Goal: Find specific fact: Find specific fact

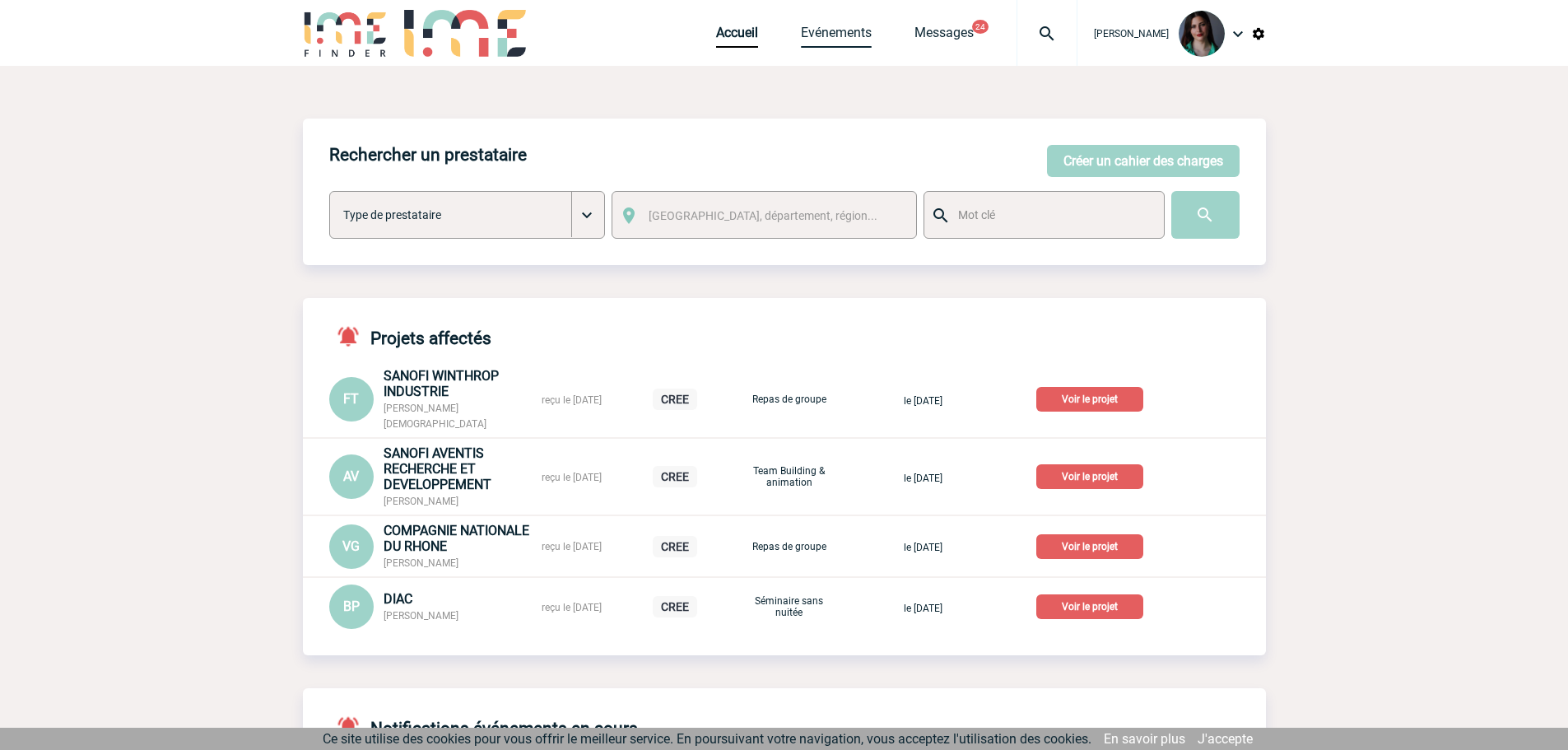
click at [820, 39] on link "Evénements" at bounding box center [837, 36] width 71 height 23
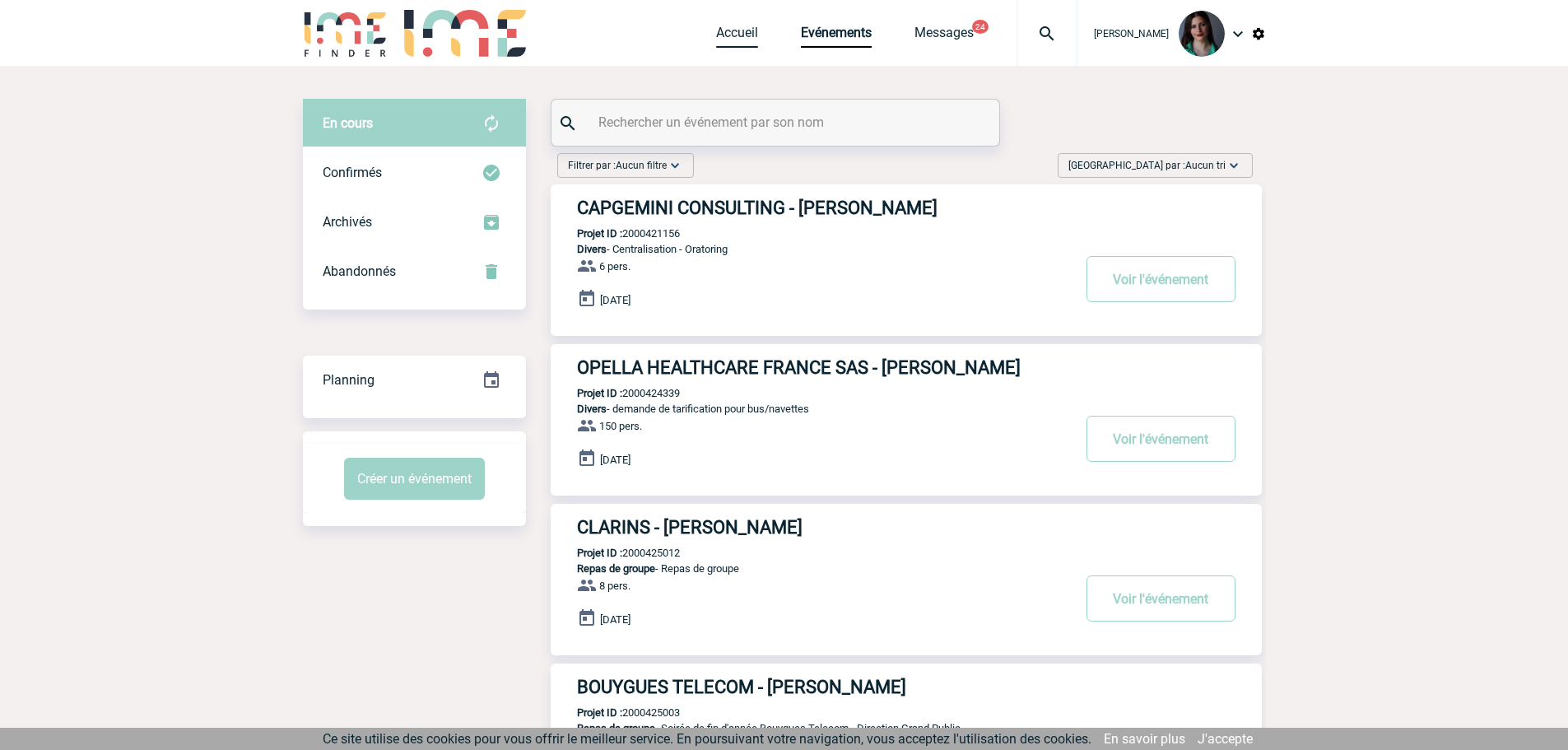
click at [747, 32] on link "Accueil" at bounding box center [737, 36] width 42 height 23
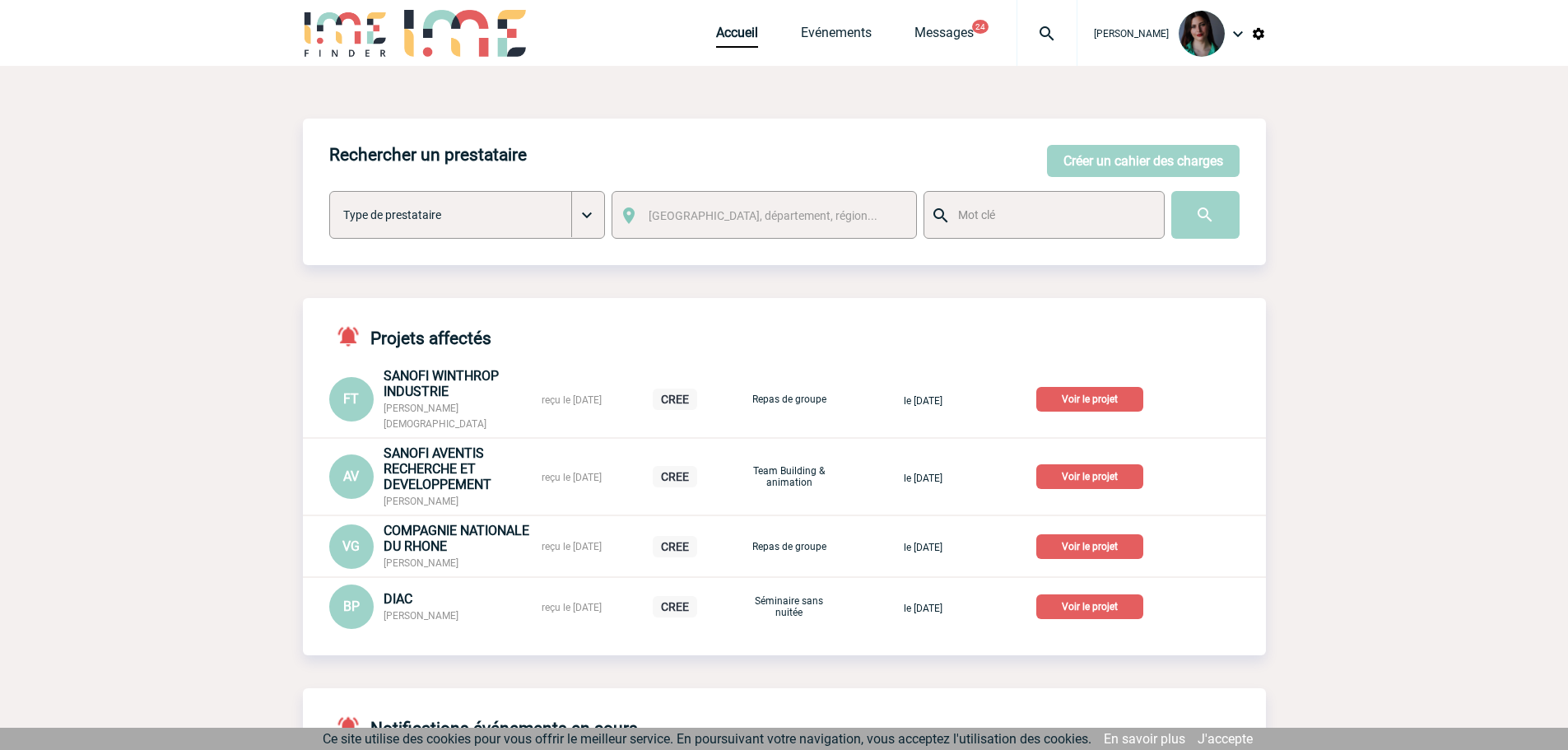
scroll to position [82, 0]
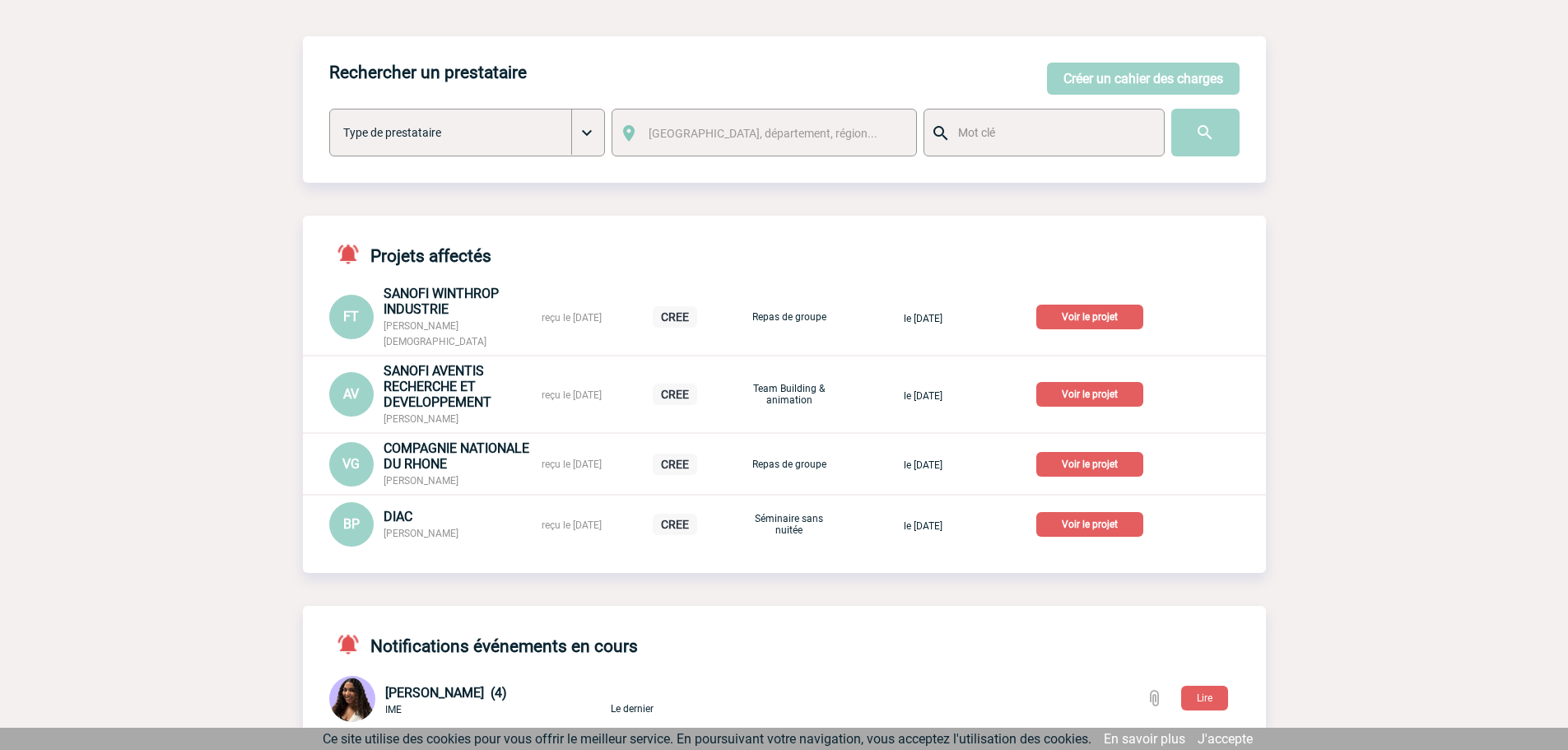
click at [1089, 452] on p "Voir le projet" at bounding box center [1089, 464] width 107 height 25
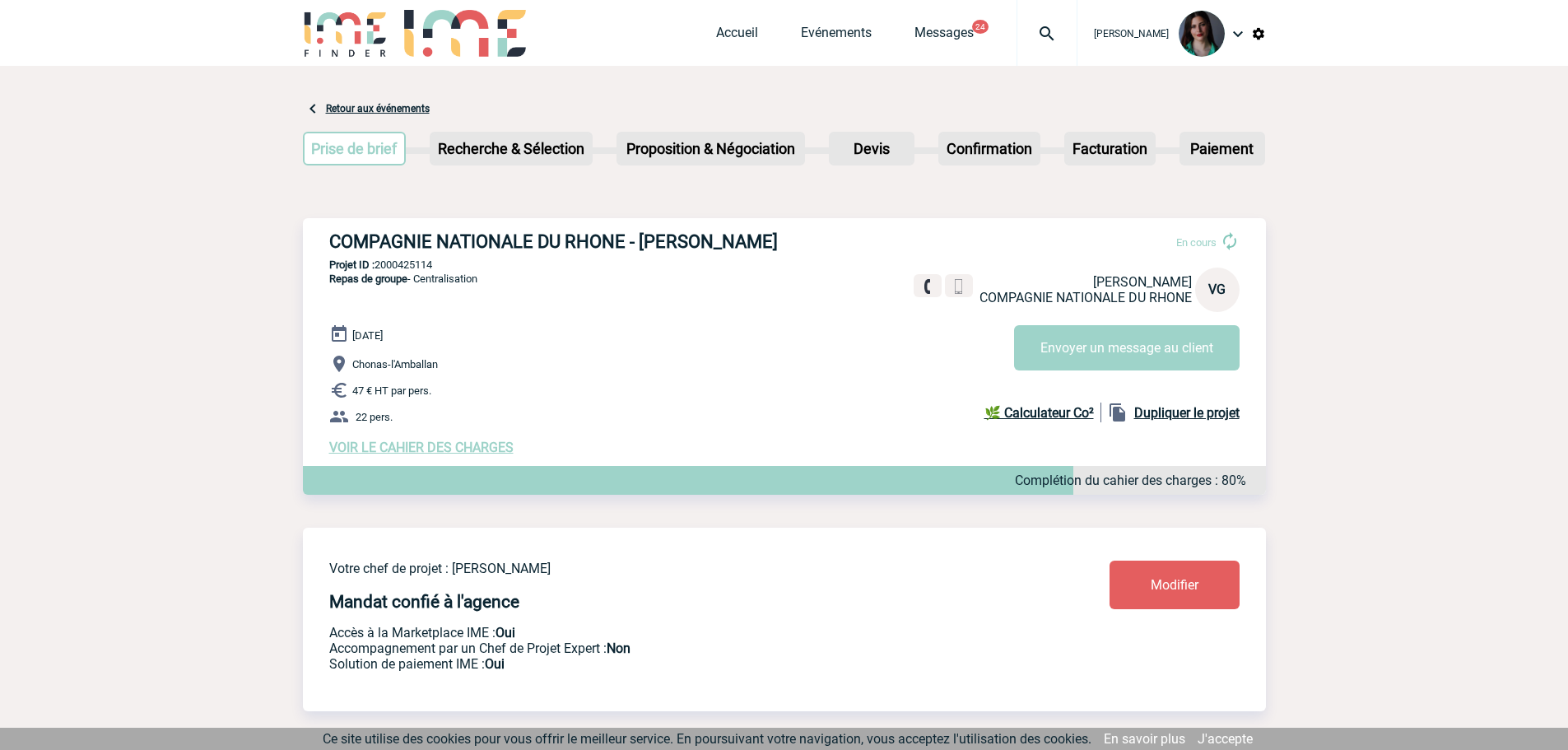
drag, startPoint x: 802, startPoint y: 239, endPoint x: 392, endPoint y: 253, distance: 410.2
click at [333, 238] on h3 "COMPAGNIE NATIONALE DU RHONE - [PERSON_NAME]" at bounding box center [576, 241] width 494 height 21
click at [668, 331] on div "[DATE] Chonas-l'Amballan 47 € HT par pers. 22 pers. VOIR LE CAHIER DES CHARGES …" at bounding box center [798, 389] width 937 height 131
drag, startPoint x: 805, startPoint y: 238, endPoint x: 323, endPoint y: 241, distance: 482.0
click at [322, 240] on div "COMPAGNIE NATIONALE DU RHONE - [PERSON_NAME] En cours [PERSON_NAME] COMPAGNIE N…" at bounding box center [784, 343] width 963 height 250
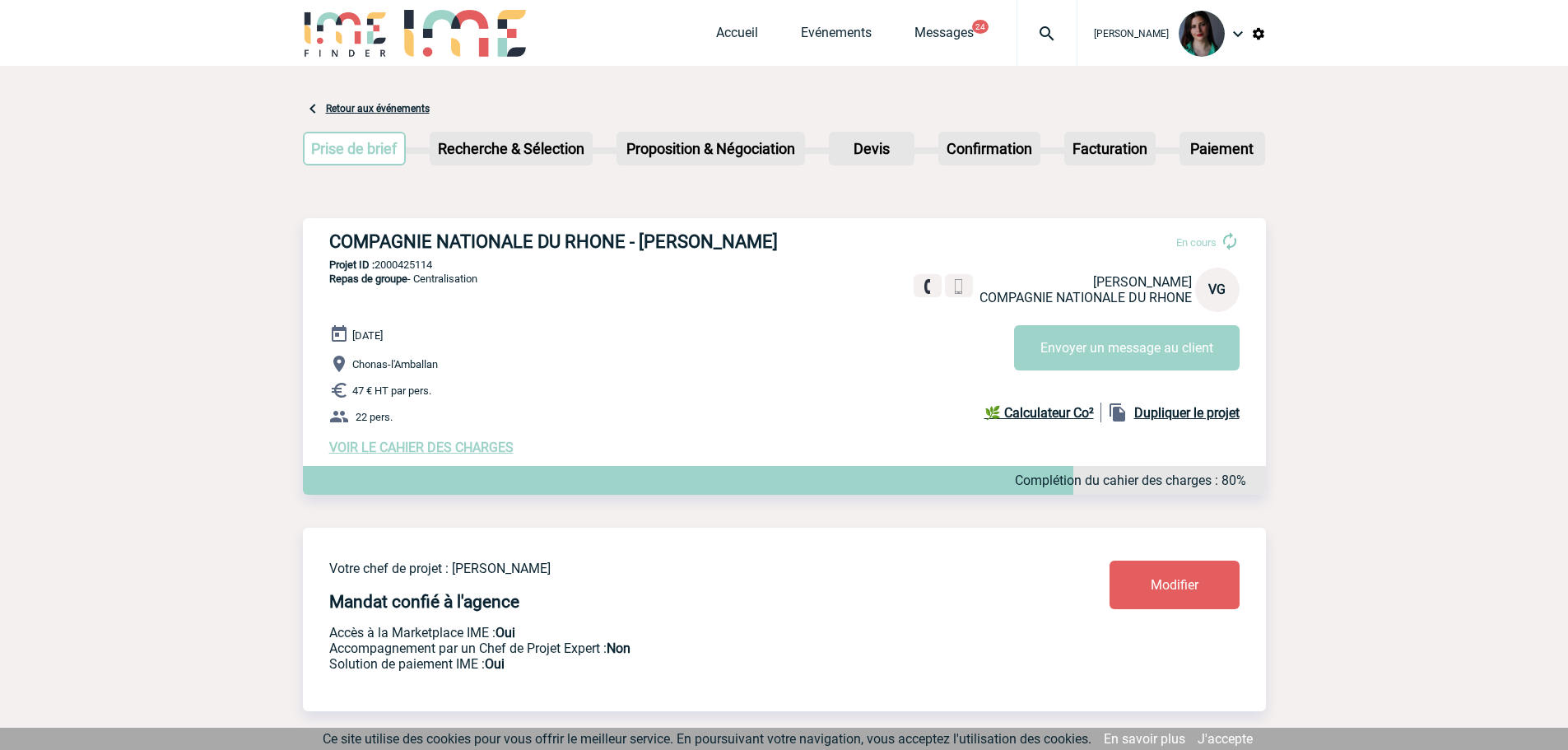
copy h3 "COMPAGNIE NATIONALE DU RHONE - [PERSON_NAME]"
drag, startPoint x: 437, startPoint y: 267, endPoint x: 379, endPoint y: 258, distance: 58.7
click at [379, 258] on div "COMPAGNIE NATIONALE DU RHONE - [PERSON_NAME] En cours [PERSON_NAME] COMPAGNIE N…" at bounding box center [784, 343] width 963 height 250
copy p "2000425114"
click at [458, 269] on p "Projet ID : 2000425114" at bounding box center [784, 265] width 963 height 13
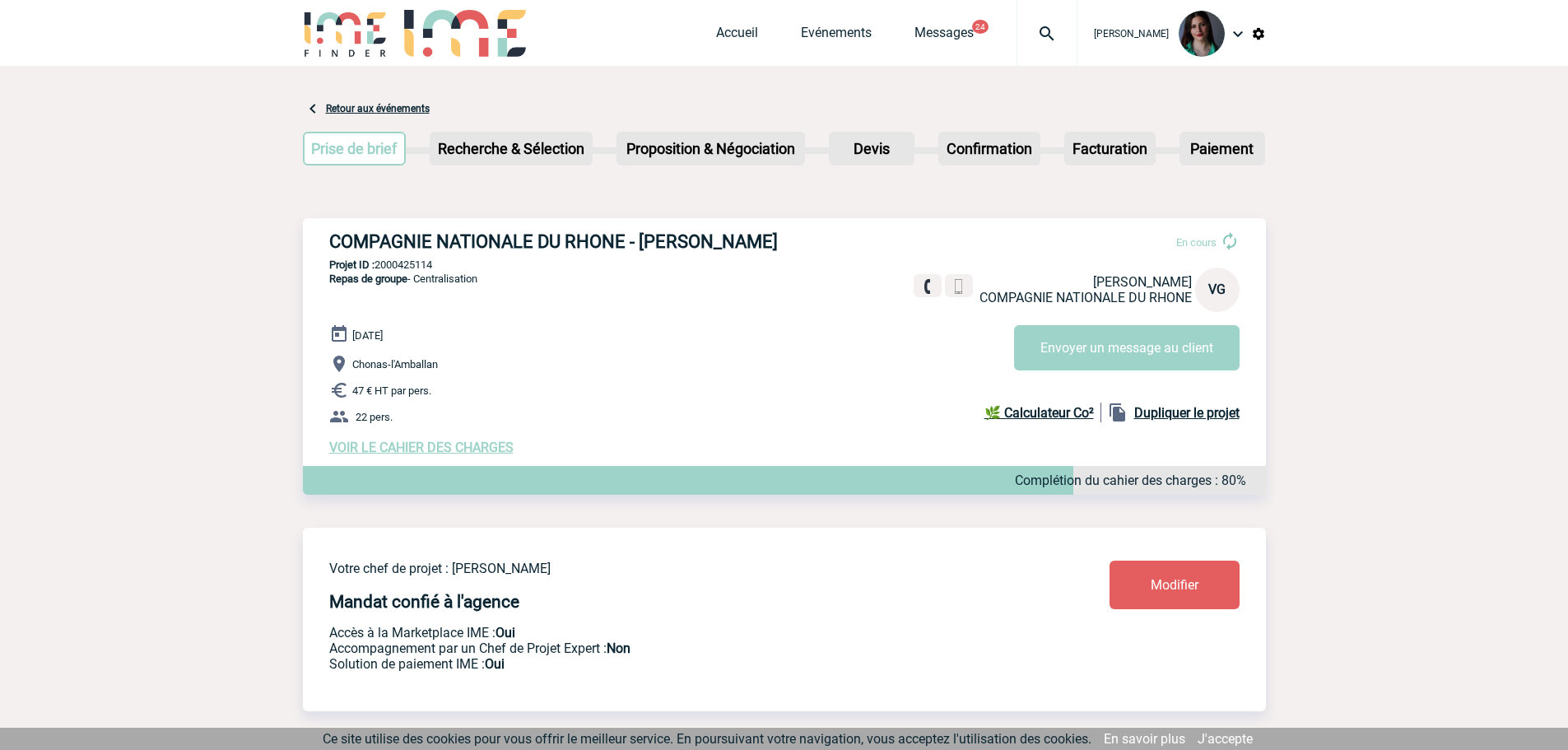
click at [449, 269] on p "Projet ID : 2000425114" at bounding box center [784, 265] width 963 height 13
drag, startPoint x: 433, startPoint y: 269, endPoint x: 377, endPoint y: 269, distance: 56.0
click at [377, 269] on p "Projet ID : 2000425114" at bounding box center [784, 265] width 963 height 13
drag, startPoint x: 812, startPoint y: 237, endPoint x: 325, endPoint y: 239, distance: 487.0
click at [325, 239] on div "COMPAGNIE NATIONALE DU RHONE - [PERSON_NAME] En cours [PERSON_NAME] COMPAGNIE N…" at bounding box center [784, 343] width 963 height 250
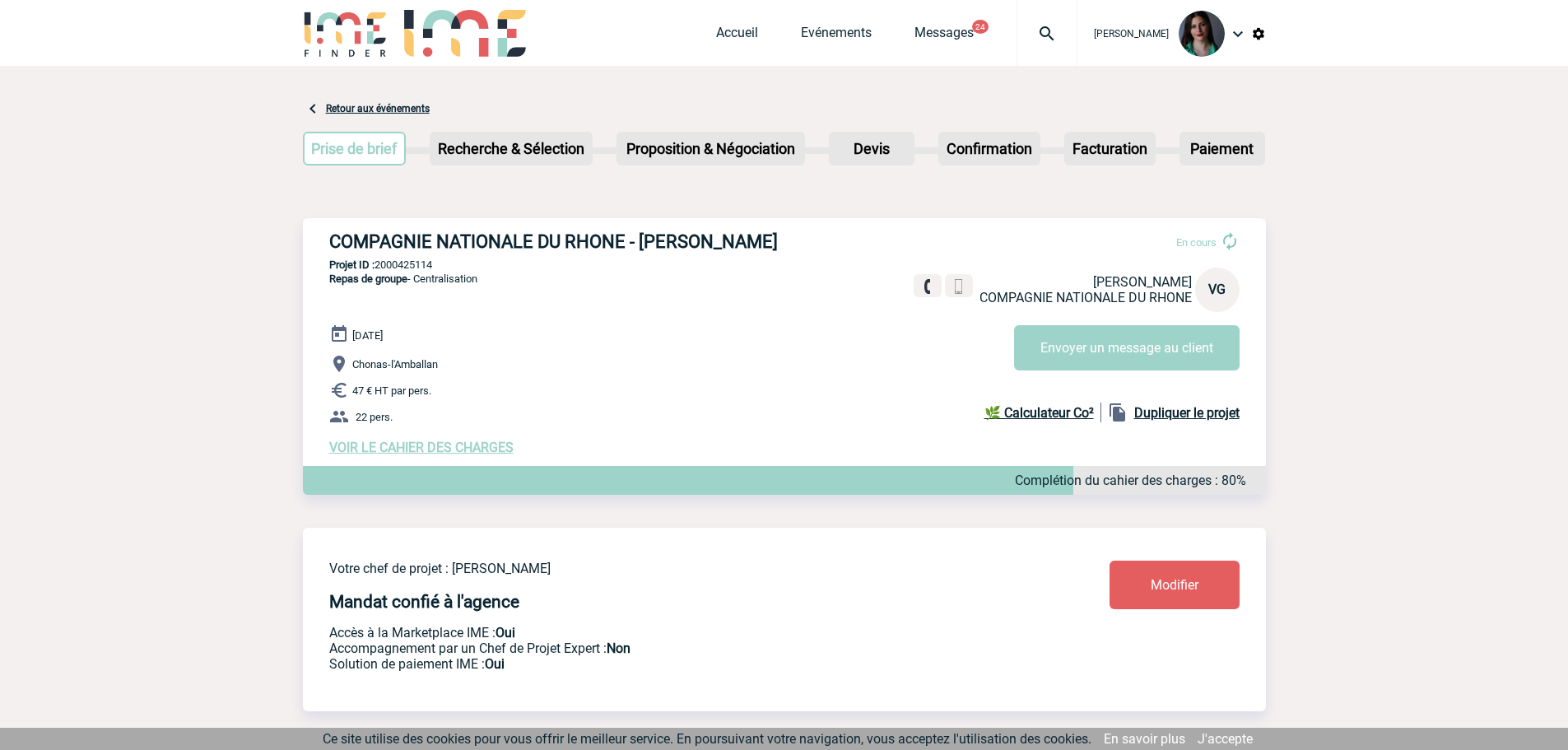
copy h3 "COMPAGNIE NATIONALE DU RHONE - [PERSON_NAME]"
drag, startPoint x: 434, startPoint y: 274, endPoint x: 405, endPoint y: 269, distance: 29.4
click at [405, 269] on p "Projet ID : 2000425114" at bounding box center [784, 265] width 963 height 13
click at [442, 262] on p "Projet ID : 2000425114" at bounding box center [784, 265] width 963 height 13
drag, startPoint x: 425, startPoint y: 268, endPoint x: 380, endPoint y: 264, distance: 45.2
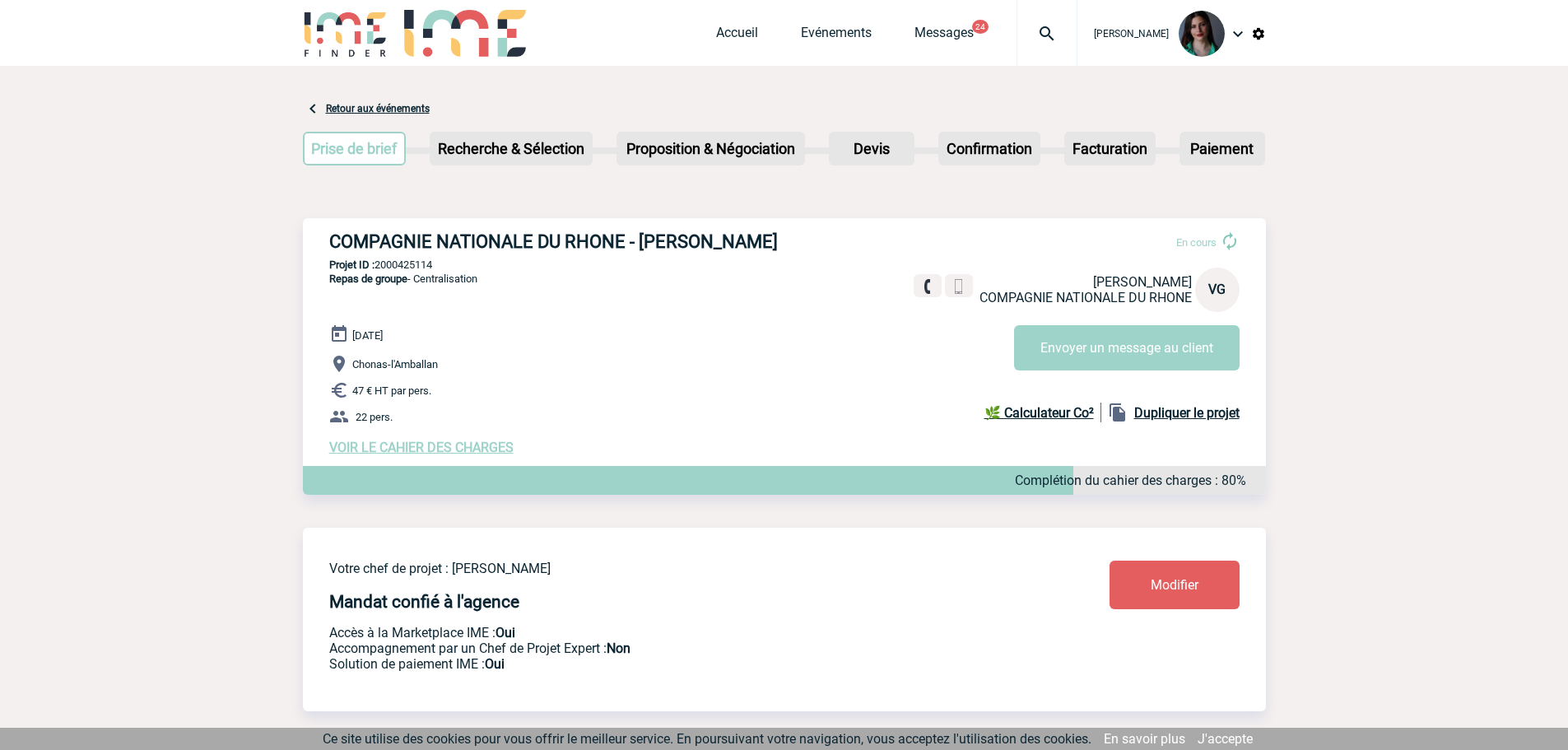
click at [380, 264] on p "Projet ID : 2000425114" at bounding box center [784, 265] width 963 height 13
copy p "2000425114"
